Goal: Find specific page/section: Find specific page/section

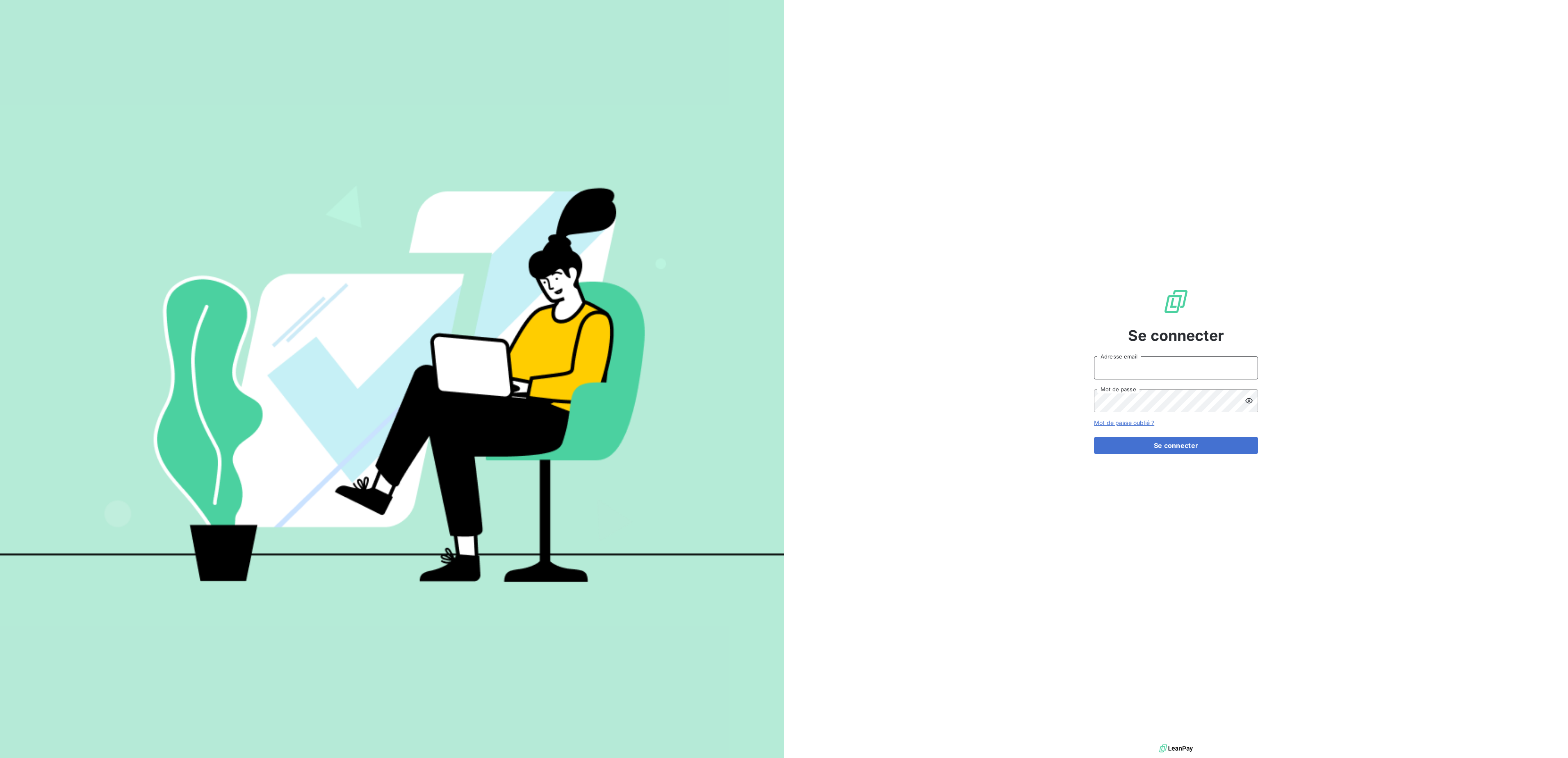
click at [1169, 379] on input "Adresse email" at bounding box center [1175, 368] width 164 height 23
type input "c.vigneron@auditpl.fr"
click at [1094, 437] on button "Se connecter" at bounding box center [1175, 445] width 164 height 17
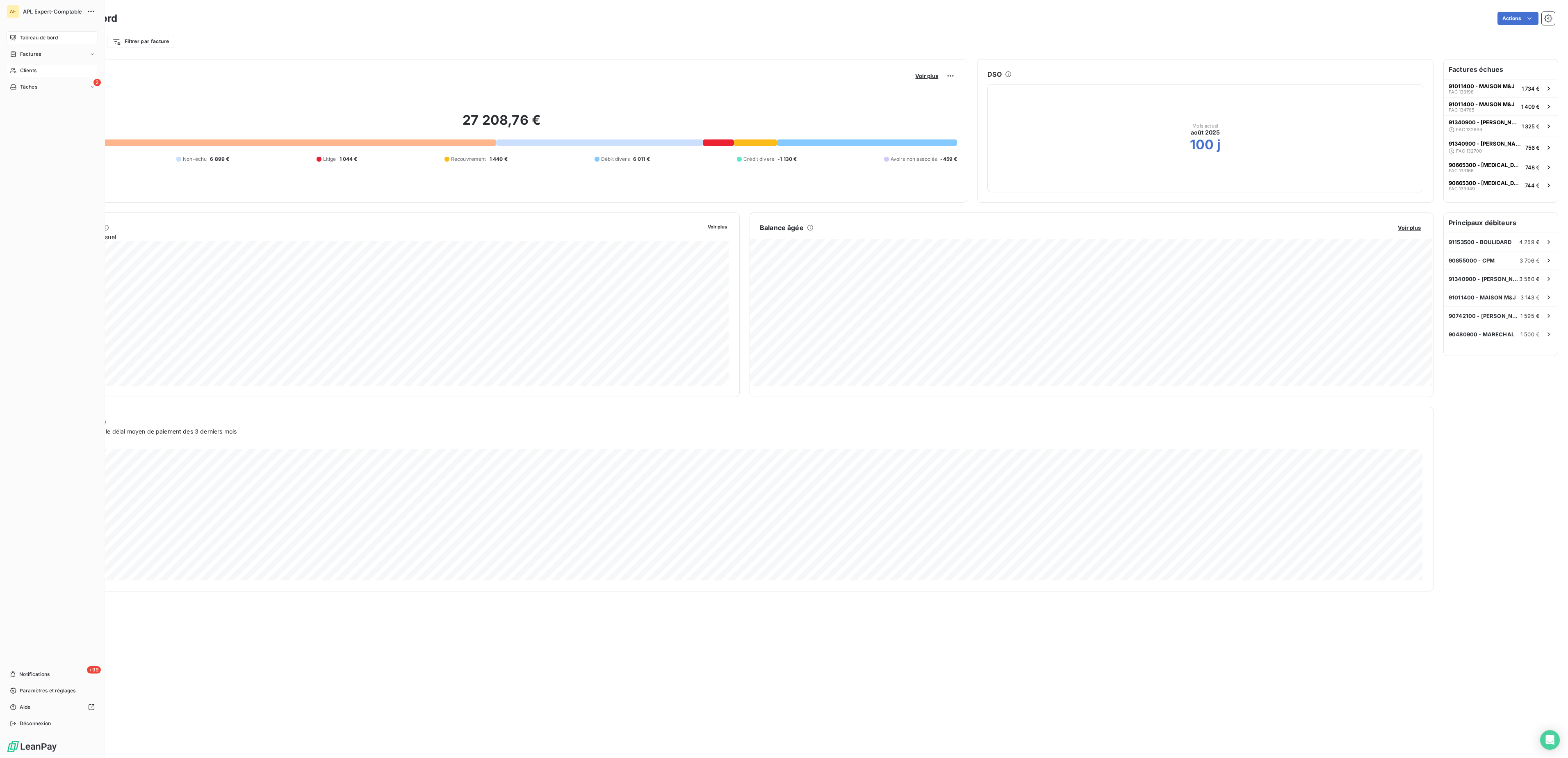
click at [15, 71] on icon at bounding box center [13, 71] width 5 height 5
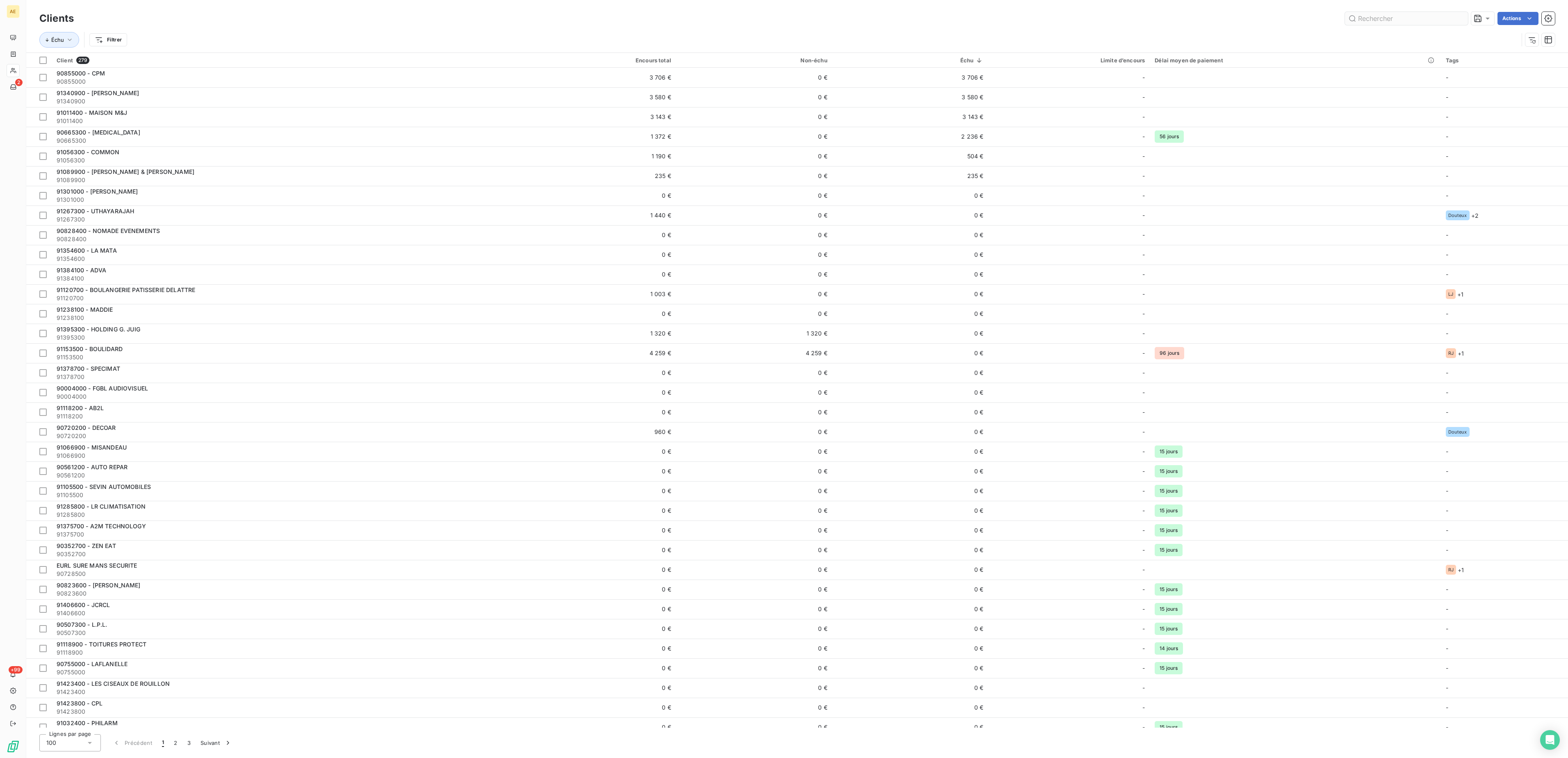
click at [1394, 19] on input "text" at bounding box center [1407, 19] width 123 height 13
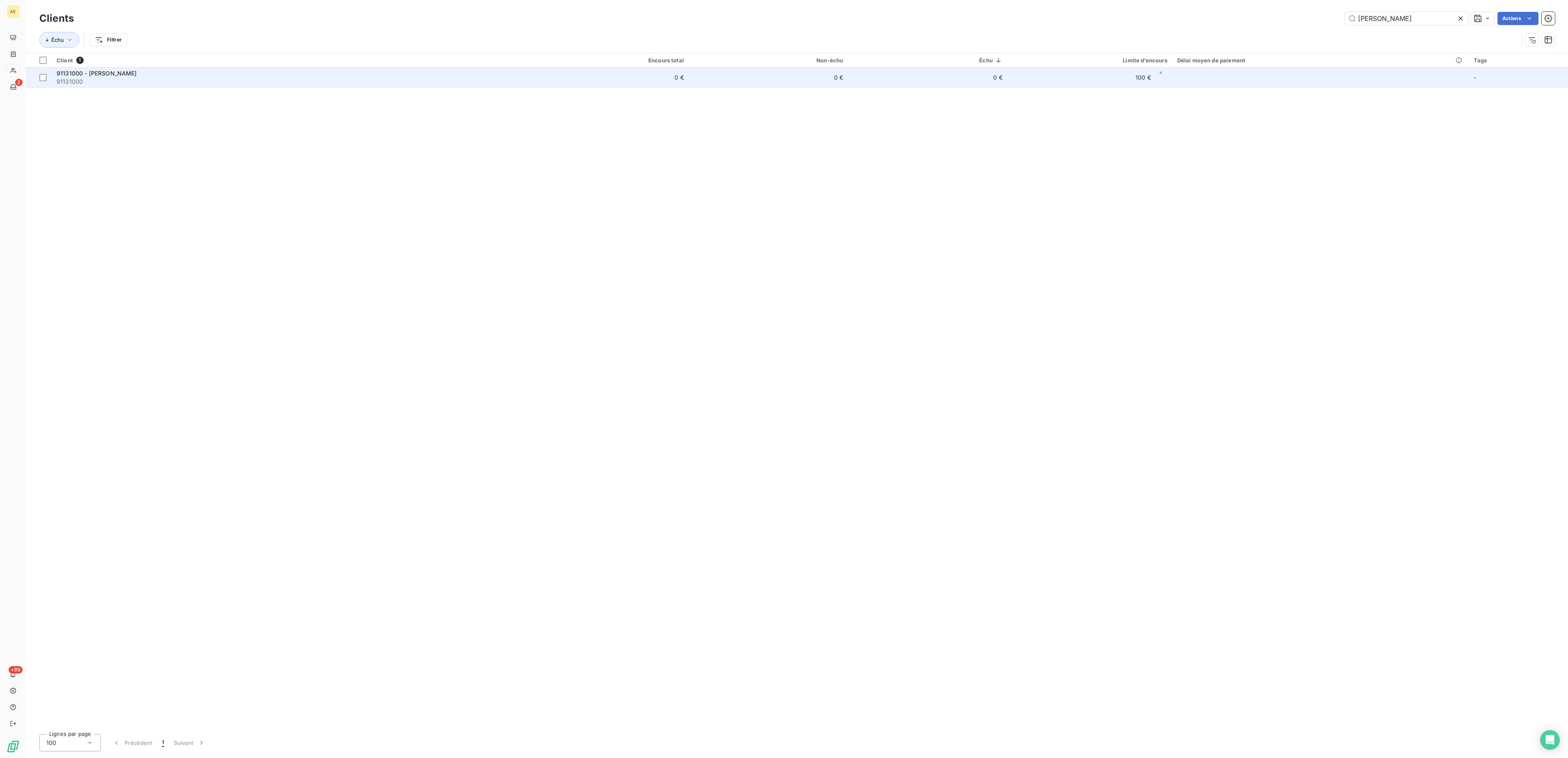
type input "[PERSON_NAME]"
click at [75, 79] on span "91131000" at bounding box center [290, 81] width 468 height 8
